Goal: Communication & Community: Answer question/provide support

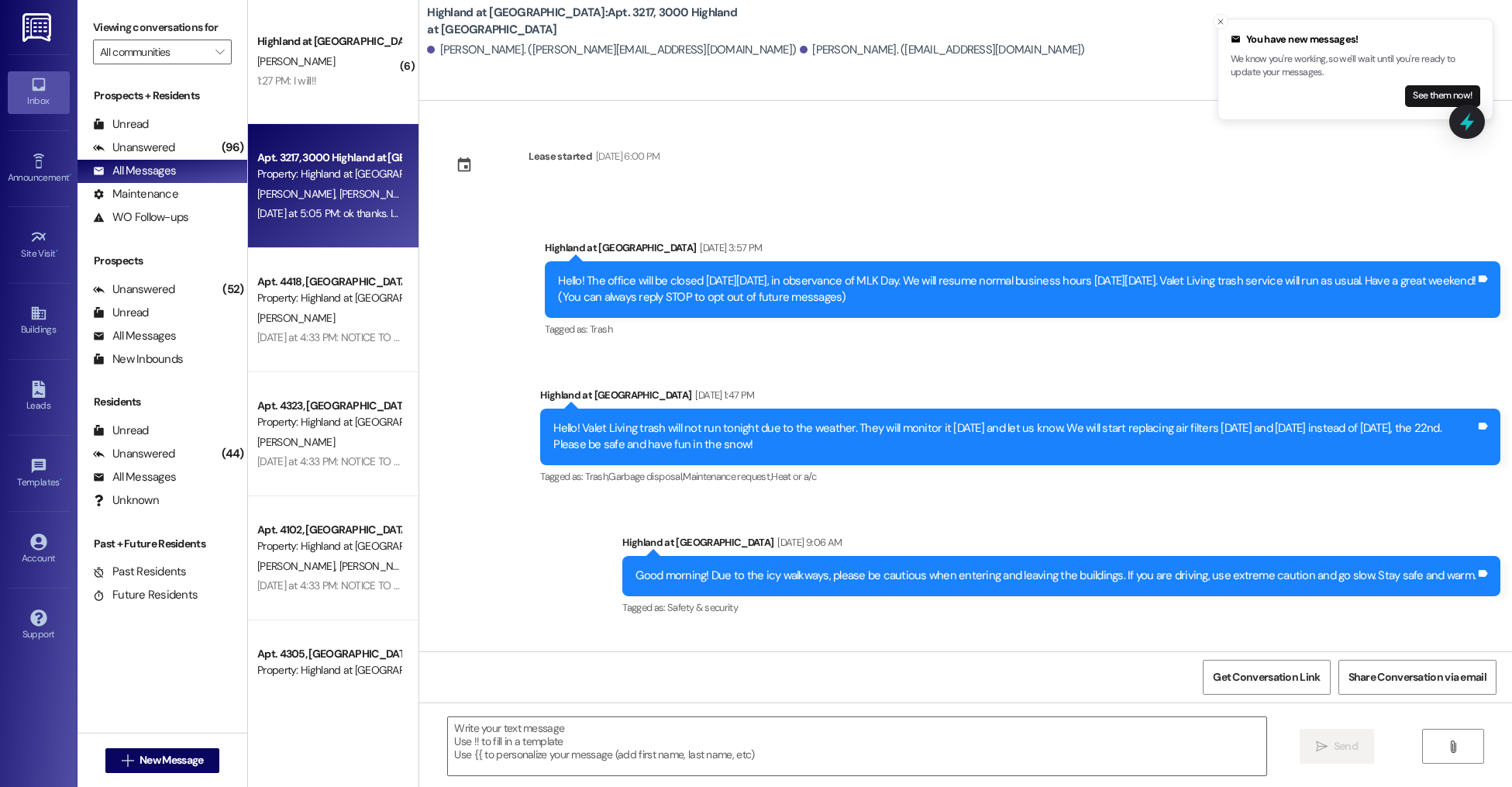
scroll to position [6375, 0]
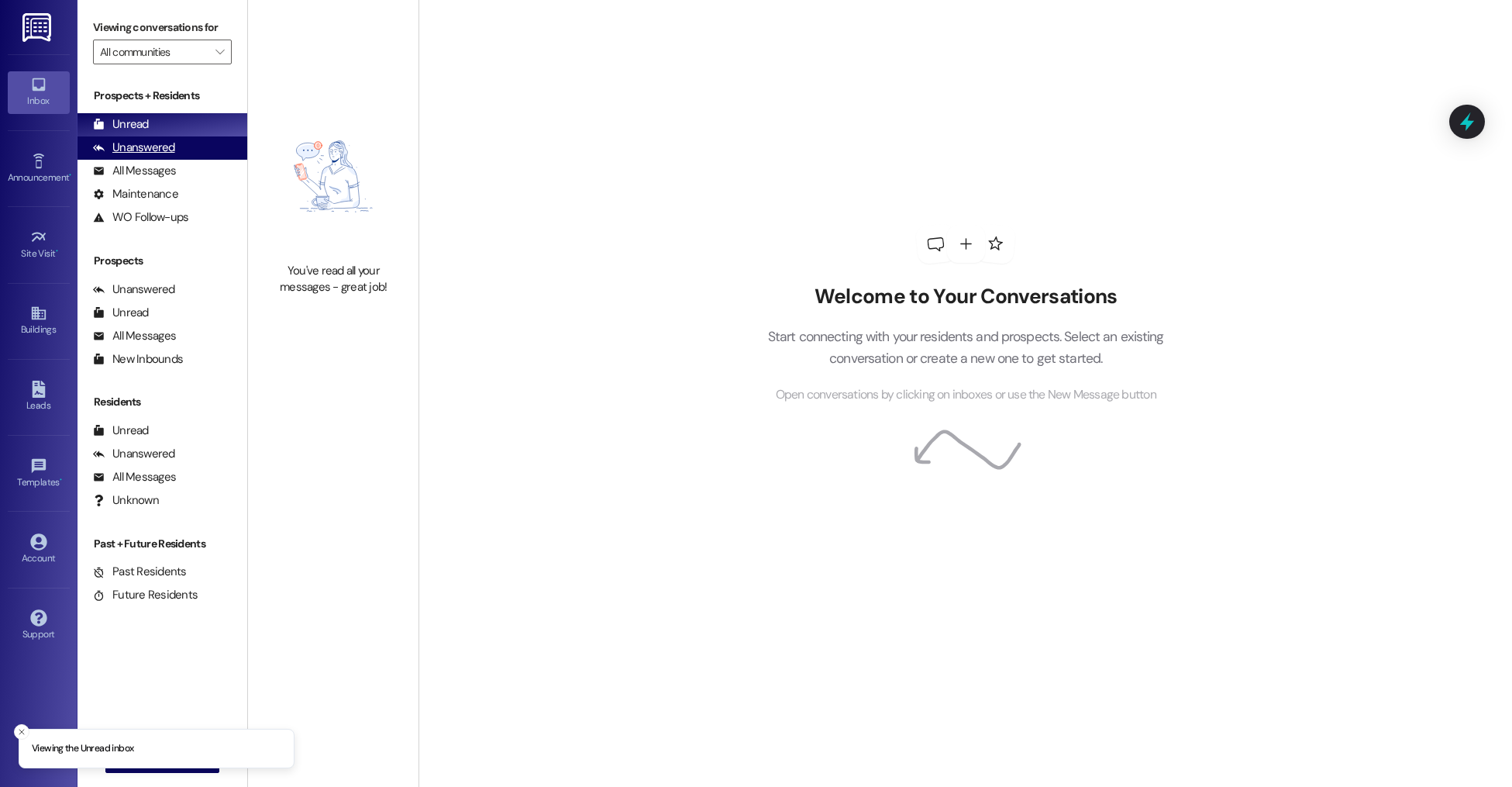
click at [158, 157] on div "Unanswered (0)" at bounding box center [162, 148] width 170 height 23
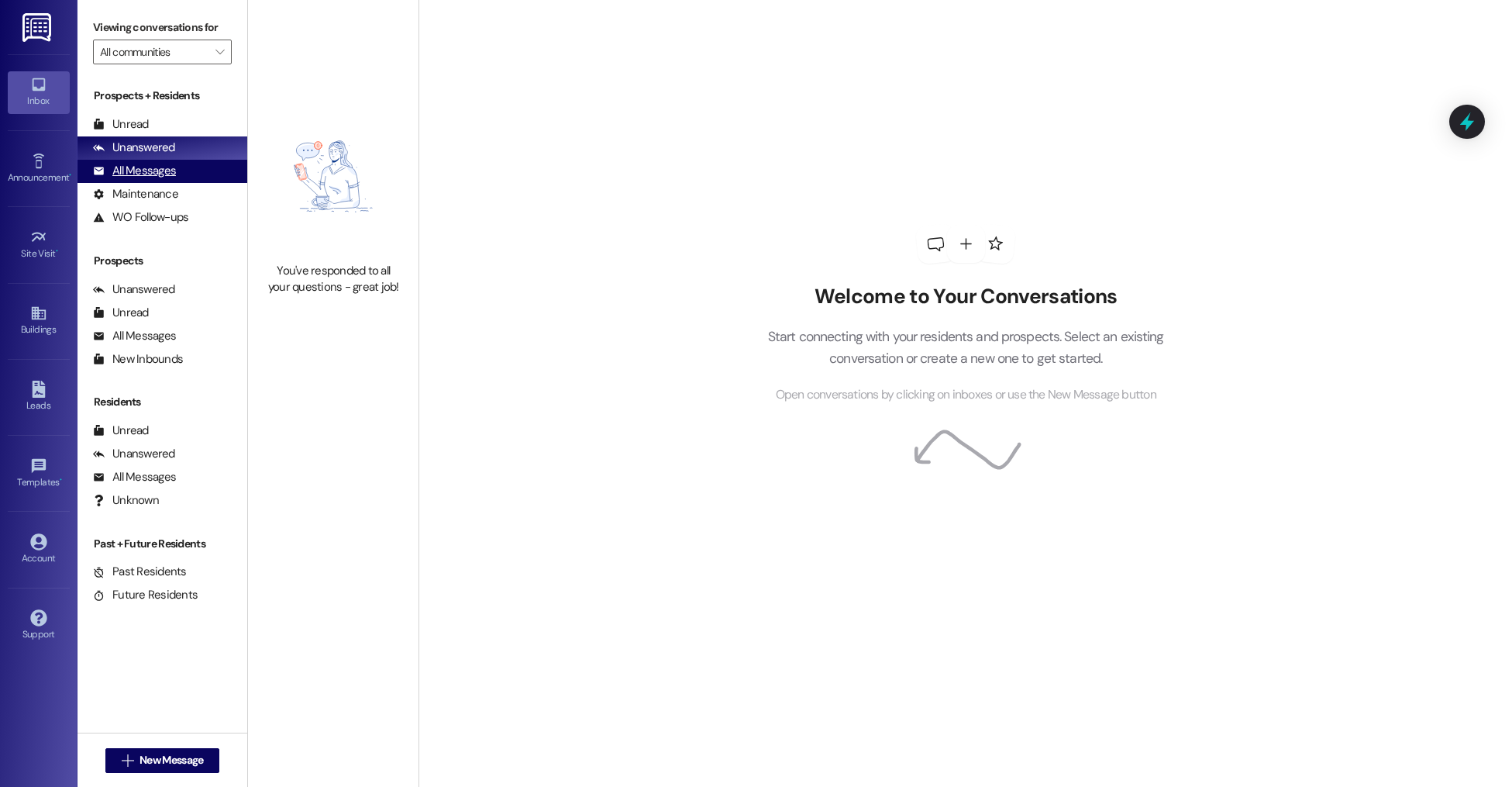
click at [163, 167] on div "All Messages" at bounding box center [134, 170] width 83 height 16
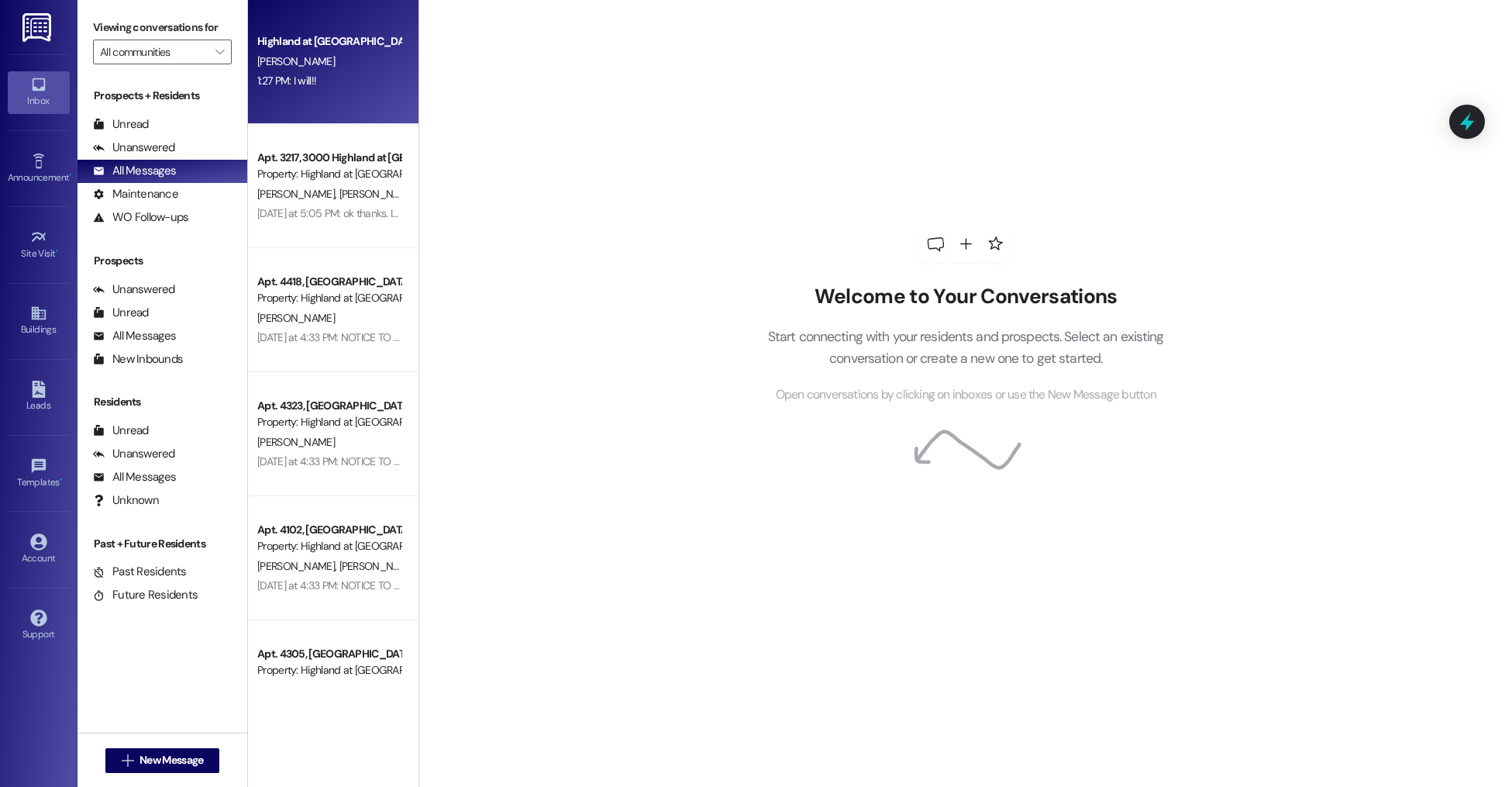
click at [357, 99] on div "Highland at [GEOGRAPHIC_DATA] [PERSON_NAME] 1:27 PM: I will!! 1:27 PM: I will!!" at bounding box center [333, 62] width 170 height 124
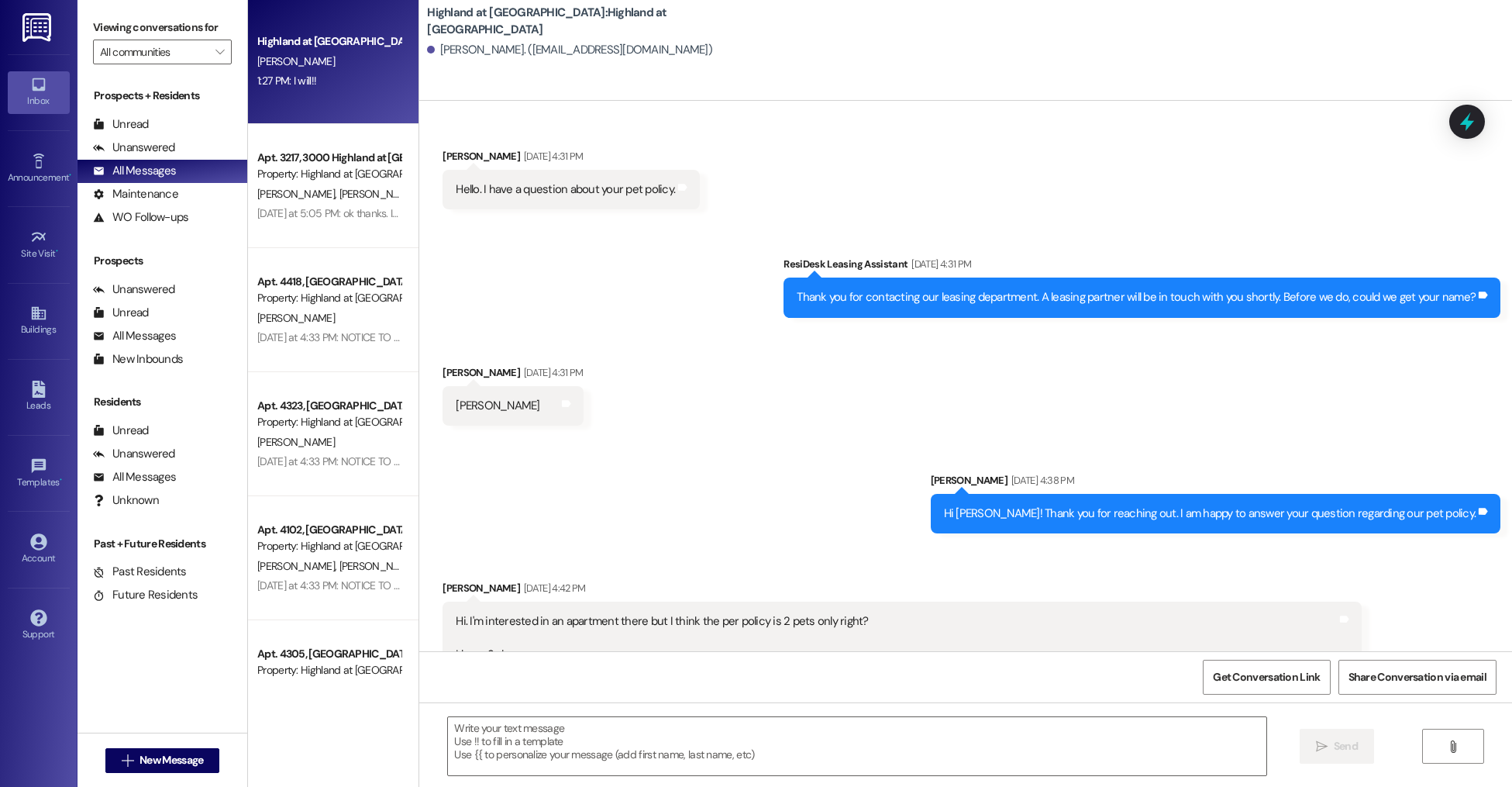
scroll to position [7115, 0]
